Goal: Task Accomplishment & Management: Manage account settings

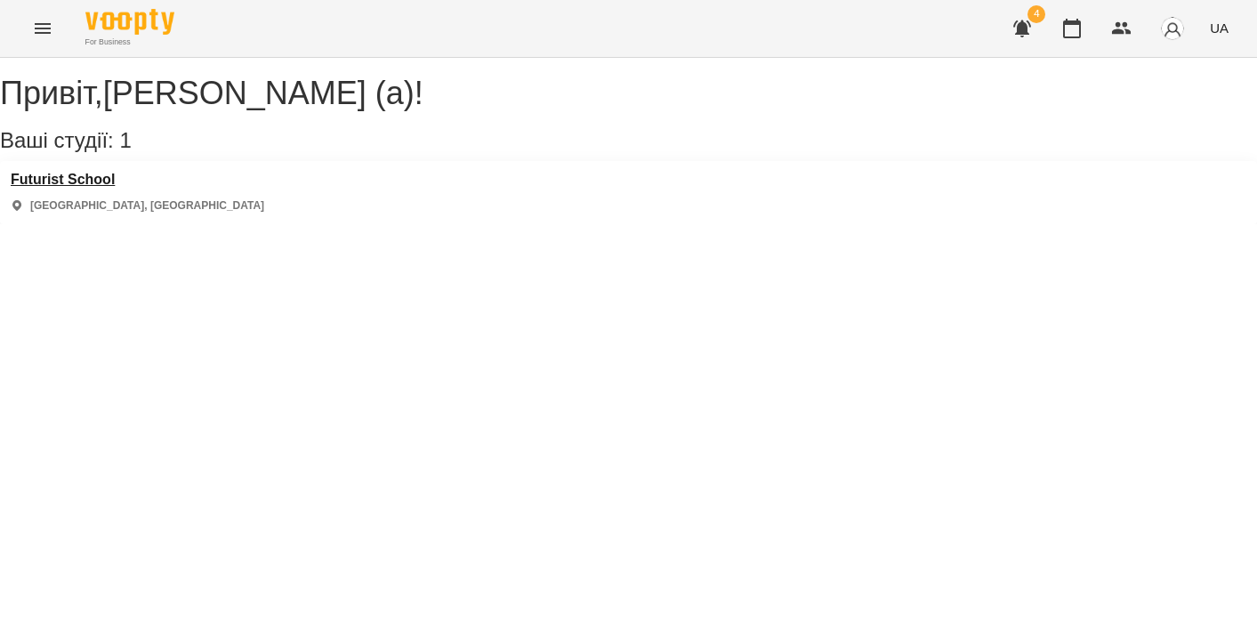
click at [115, 188] on h3 "Futurist School" at bounding box center [138, 180] width 254 height 16
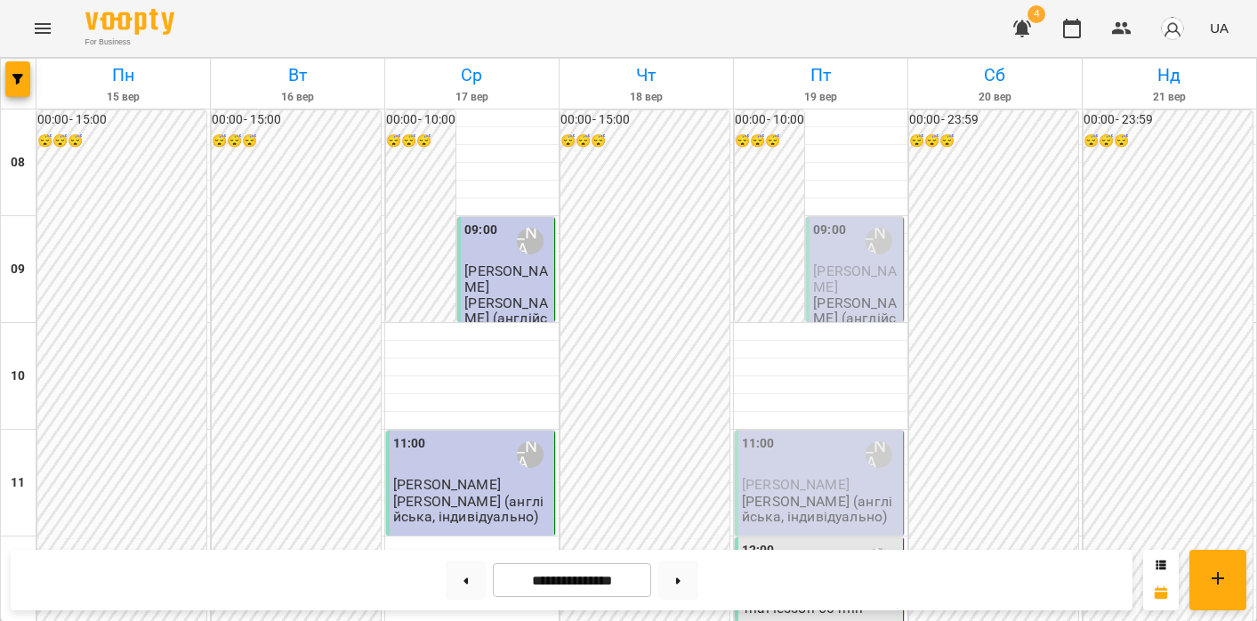
scroll to position [833, 0]
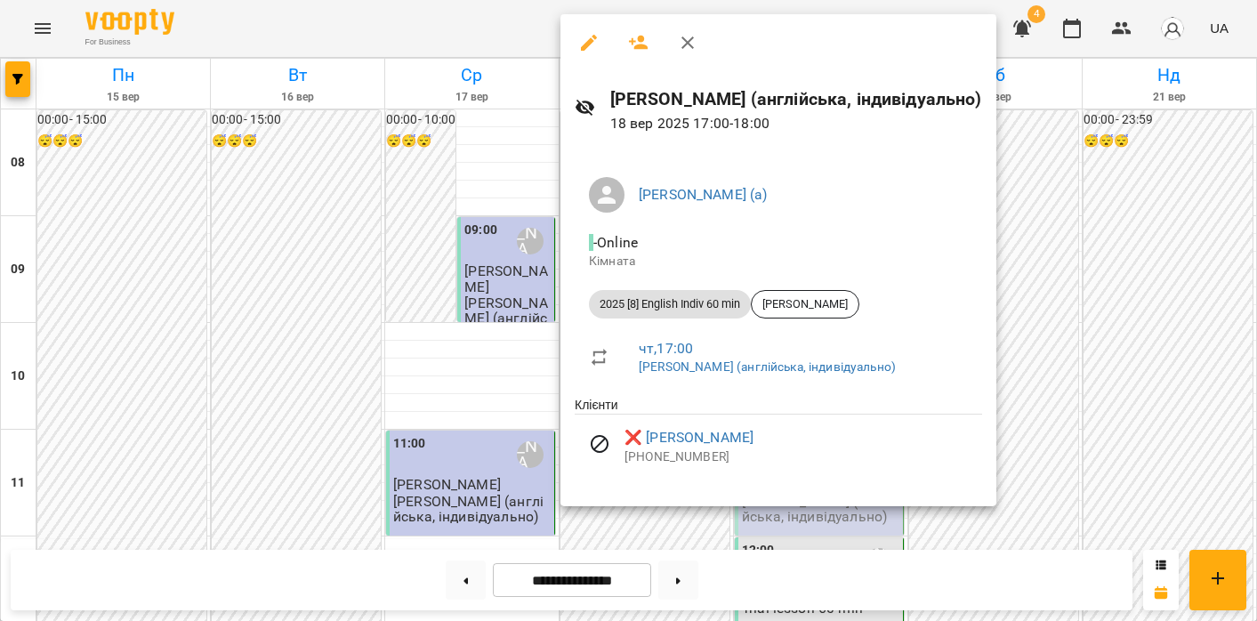
click at [1161, 456] on div at bounding box center [628, 310] width 1257 height 621
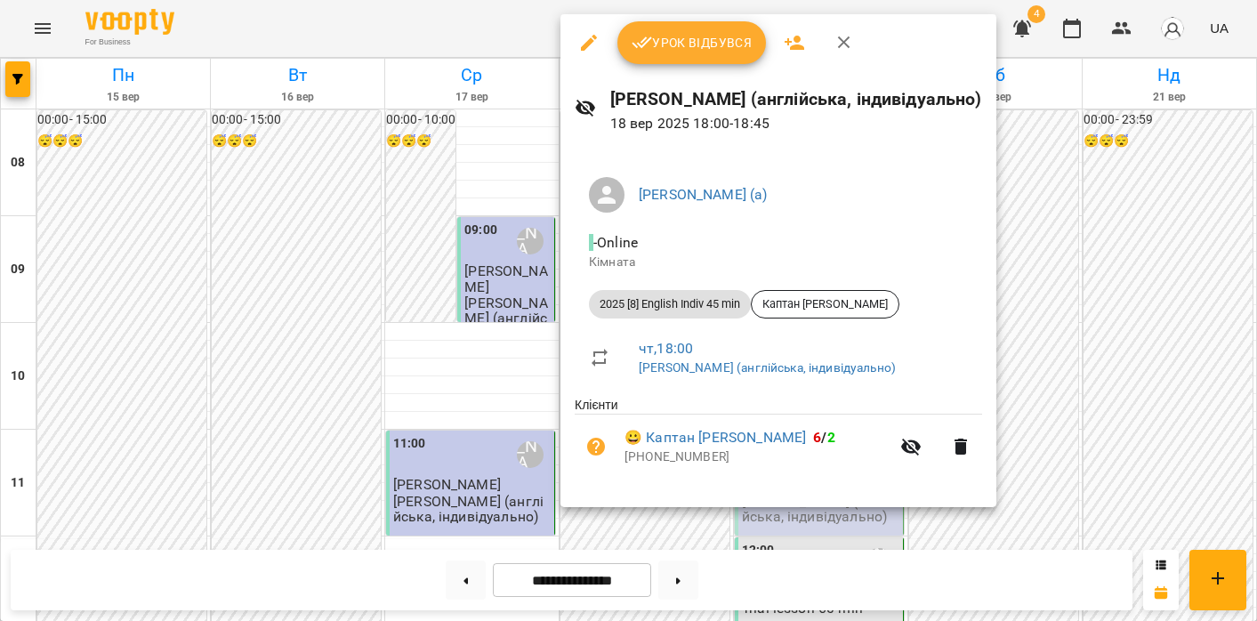
click at [1018, 302] on div at bounding box center [628, 310] width 1257 height 621
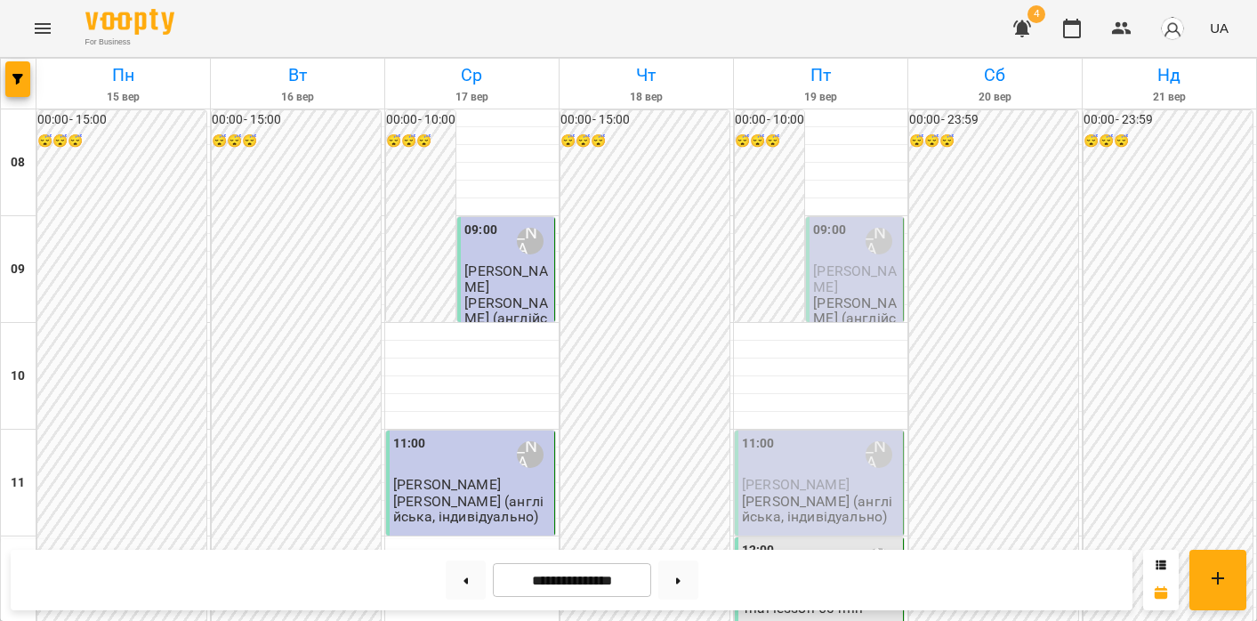
scroll to position [674, 0]
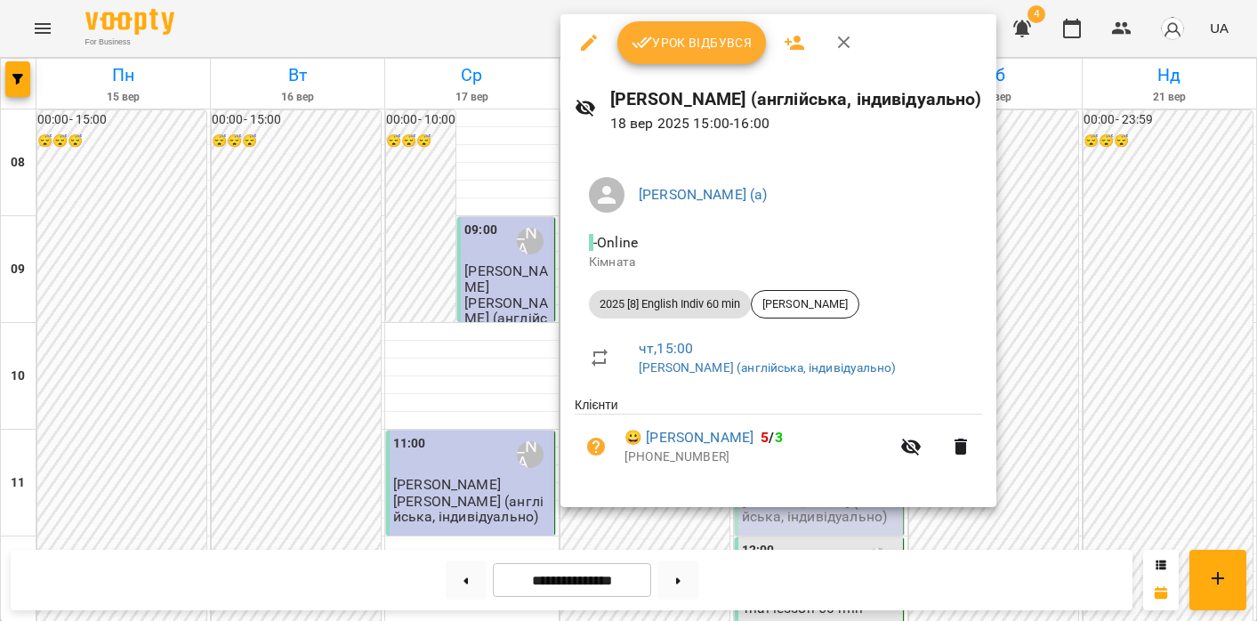
click at [675, 61] on button "Урок відбувся" at bounding box center [693, 42] width 150 height 43
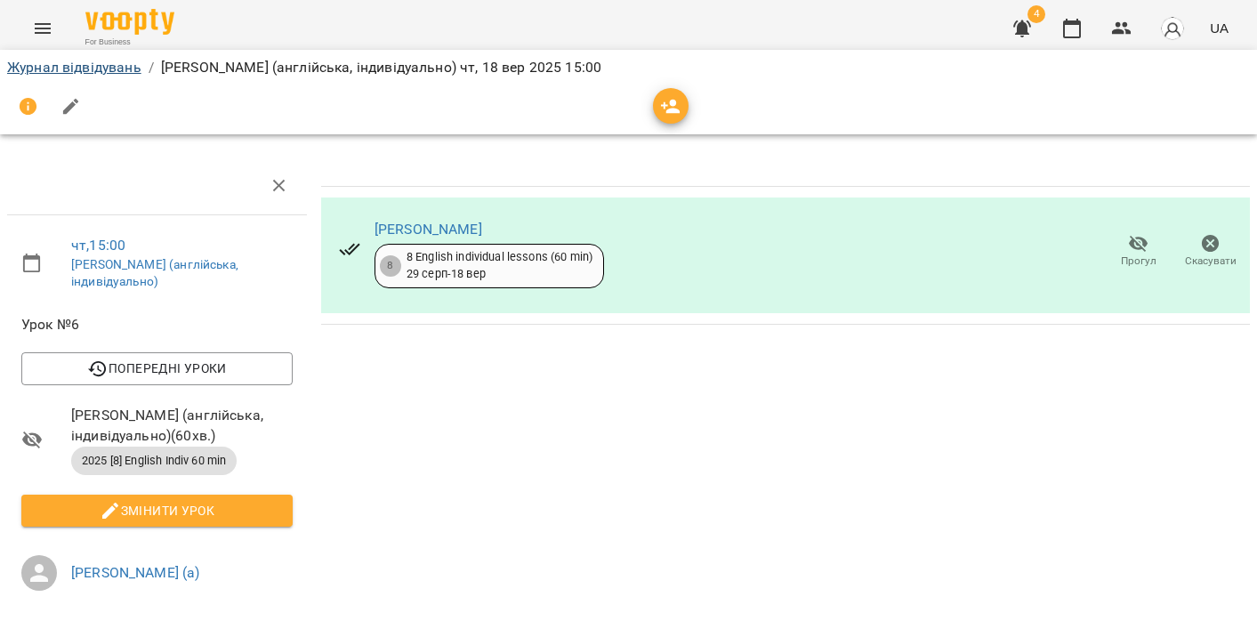
click at [101, 69] on link "Журнал відвідувань" at bounding box center [74, 67] width 134 height 17
